Goal: Task Accomplishment & Management: Use online tool/utility

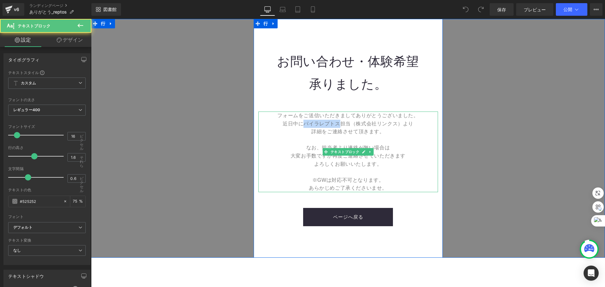
drag, startPoint x: 302, startPoint y: 124, endPoint x: 336, endPoint y: 125, distance: 33.4
click at [336, 125] on font "近日中にパイラレプトス担当（株式会社リンクス）より" at bounding box center [348, 123] width 131 height 5
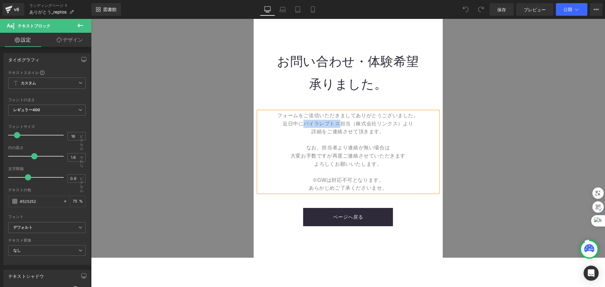
click at [336, 125] on font "近日中にパイラレプトス担当（株式会社リンクス）より" at bounding box center [348, 123] width 131 height 5
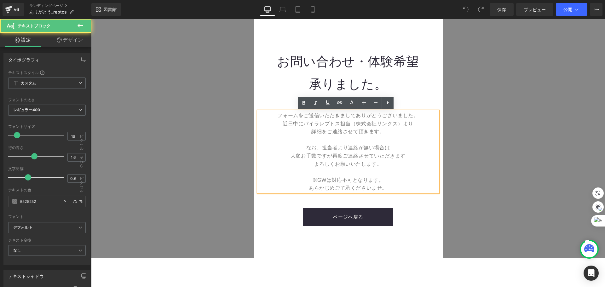
click at [336, 125] on font "近日中にパイラレプトス担当（株式会社リンクス）より" at bounding box center [348, 123] width 131 height 5
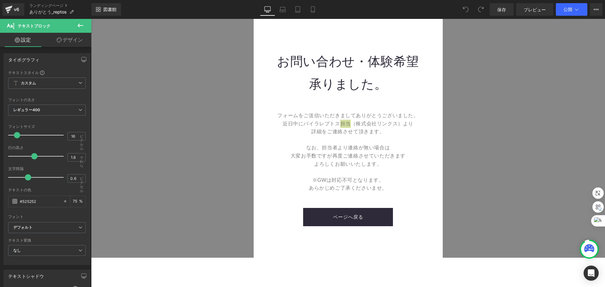
click at [84, 25] on button at bounding box center [80, 26] width 22 height 14
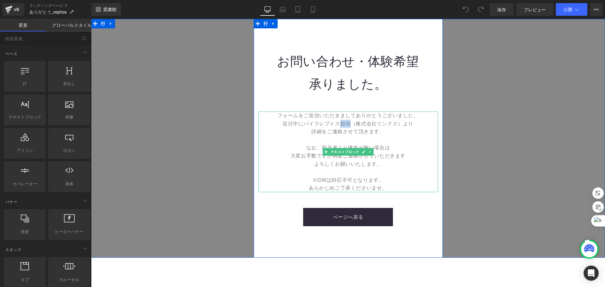
click at [337, 129] on font "詳細をご連絡させて頂きます。" at bounding box center [347, 131] width 73 height 5
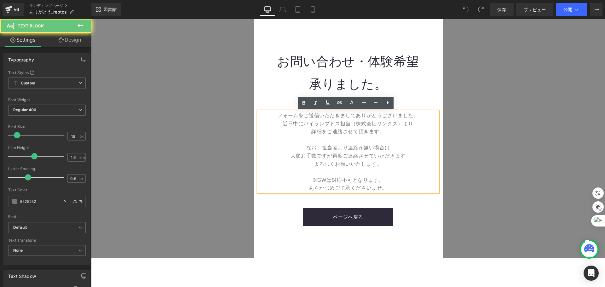
click at [302, 125] on font "近日中にパイラレプトス担当（株式会社リンクス）より" at bounding box center [348, 123] width 131 height 5
click at [303, 125] on font "近日中にパイラレプトス担当（株式会社リンクス）より" at bounding box center [348, 123] width 131 height 5
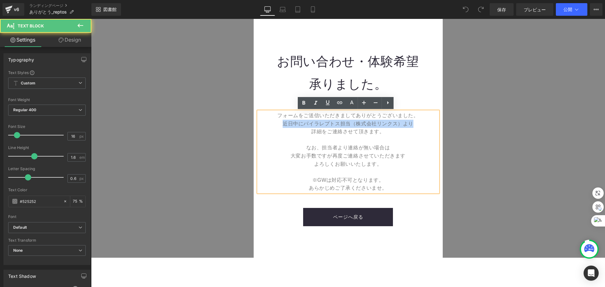
click at [303, 125] on font "近日中にパイラレプトス担当（株式会社リンクス）より" at bounding box center [348, 123] width 131 height 5
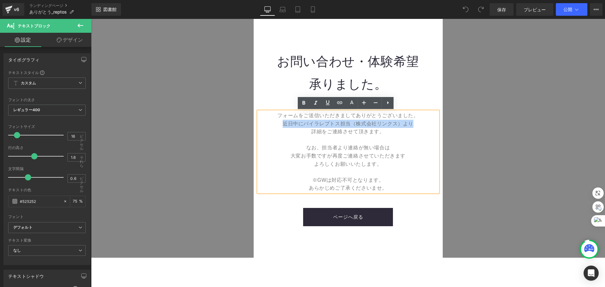
click at [311, 125] on font "近日中にパイラレプトス担当（株式会社リンクス）より" at bounding box center [348, 123] width 131 height 5
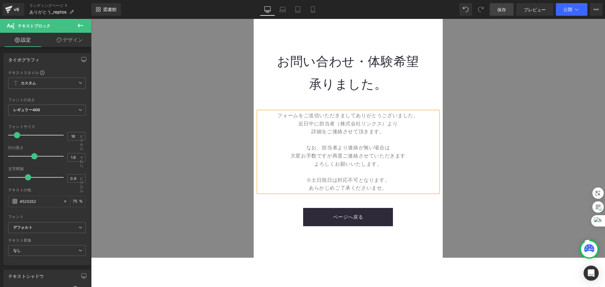
click at [505, 13] on span "保存" at bounding box center [501, 9] width 9 height 7
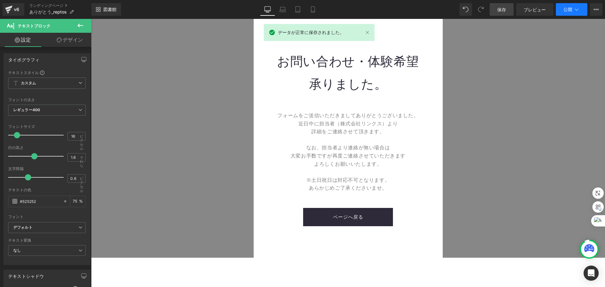
click at [570, 9] on font "公開" at bounding box center [567, 9] width 9 height 5
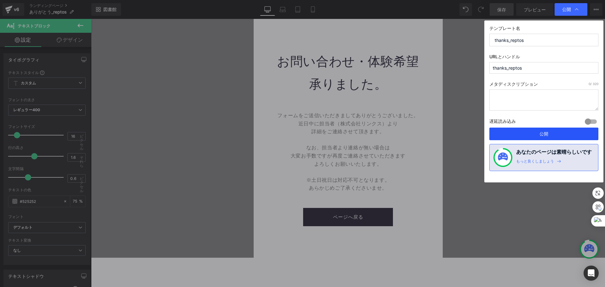
click at [539, 133] on font "公開" at bounding box center [543, 133] width 9 height 5
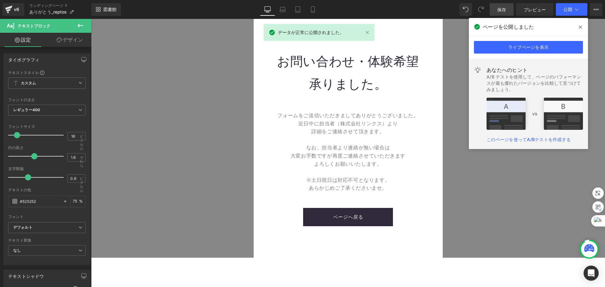
click at [579, 31] on span at bounding box center [580, 27] width 10 height 10
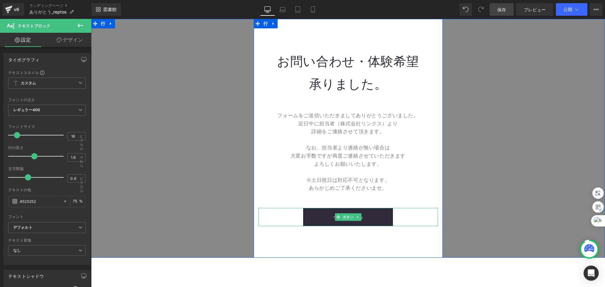
click at [360, 211] on link "ページへ戻る" at bounding box center [348, 217] width 90 height 18
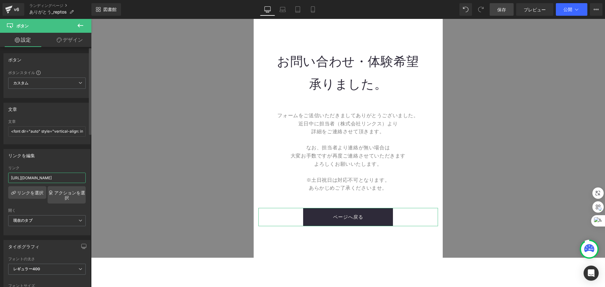
click at [56, 177] on input "[URL][DOMAIN_NAME]" at bounding box center [47, 178] width 78 height 10
drag, startPoint x: 148, startPoint y: 197, endPoint x: 116, endPoint y: 177, distance: 37.8
click at [82, 177] on input "[URL][DOMAIN_NAME]" at bounding box center [47, 178] width 78 height 10
drag, startPoint x: 133, startPoint y: 197, endPoint x: 97, endPoint y: 181, distance: 39.5
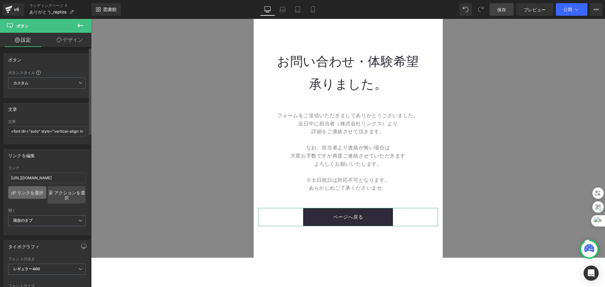
scroll to position [0, 0]
click at [35, 191] on font "リンクを選択" at bounding box center [30, 192] width 26 height 5
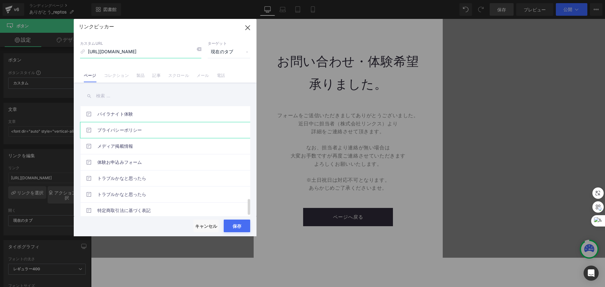
scroll to position [632, 0]
click at [138, 53] on input "[URL][DOMAIN_NAME]" at bounding box center [140, 52] width 121 height 12
click at [140, 53] on input "[URL][DOMAIN_NAME]" at bounding box center [140, 52] width 121 height 12
drag, startPoint x: 138, startPoint y: 52, endPoint x: 201, endPoint y: 54, distance: 63.0
click at [201, 54] on div "カスタムURL [URL][DOMAIN_NAME] ターゲット 現在のタブ 現在のタブ 新しいタブ" at bounding box center [165, 49] width 170 height 17
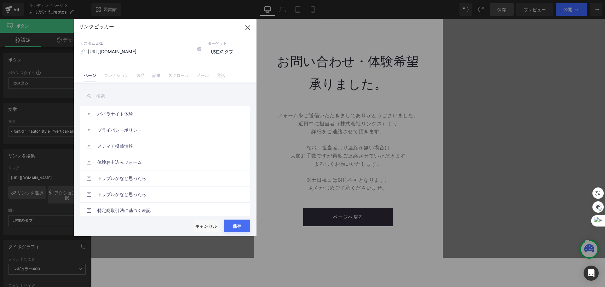
type input "[URL][DOMAIN_NAME]"
click at [234, 223] on button "保存" at bounding box center [237, 226] width 26 height 13
type input "[URL][DOMAIN_NAME]"
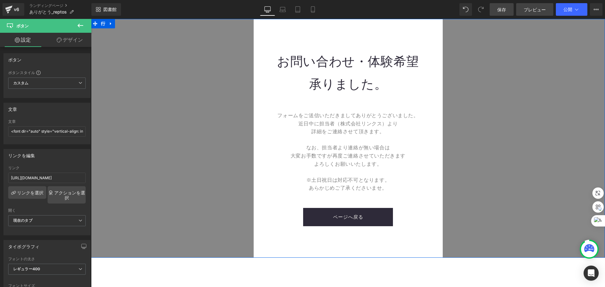
click at [539, 9] on font "プレビュー" at bounding box center [535, 9] width 22 height 5
click at [505, 6] on link "保存" at bounding box center [502, 9] width 24 height 13
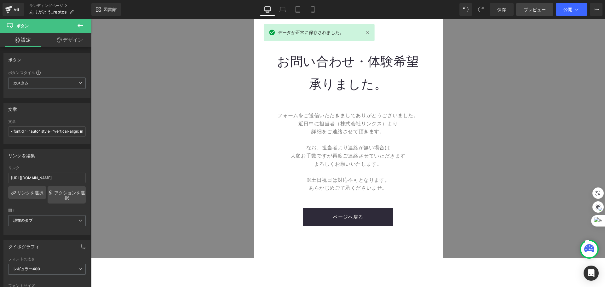
click at [539, 12] on span "プレビュー" at bounding box center [535, 9] width 22 height 7
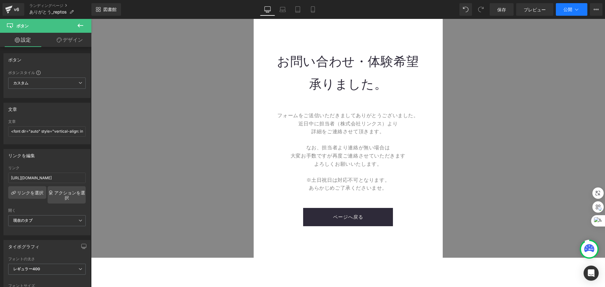
click at [571, 8] on font "公開" at bounding box center [567, 9] width 9 height 5
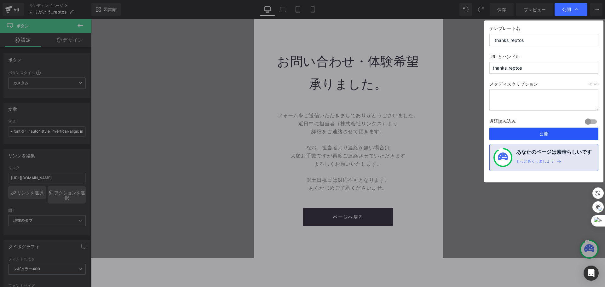
click at [539, 134] on button "公開" at bounding box center [543, 134] width 109 height 13
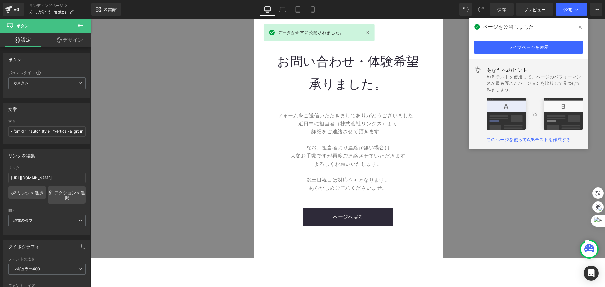
click at [580, 27] on icon at bounding box center [580, 27] width 3 height 3
